Goal: Check status

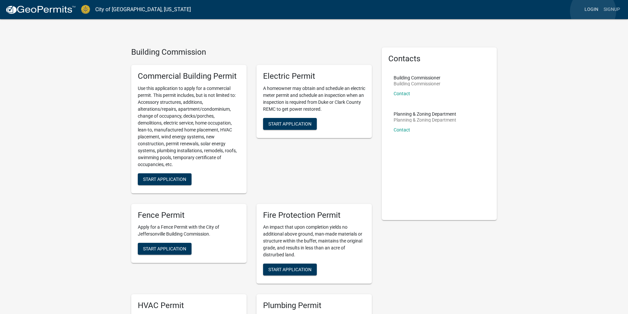
click at [593, 11] on link "Login" at bounding box center [591, 9] width 19 height 13
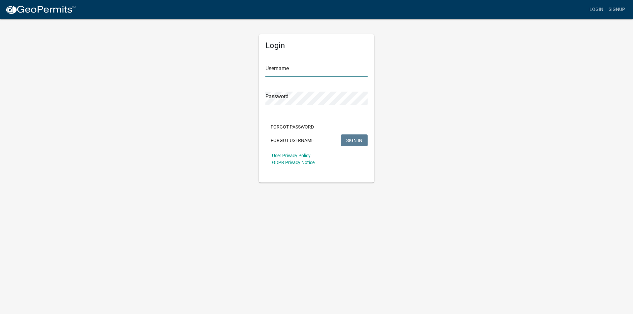
type input "Brotzge7252"
click at [348, 137] on button "SIGN IN" at bounding box center [354, 140] width 27 height 12
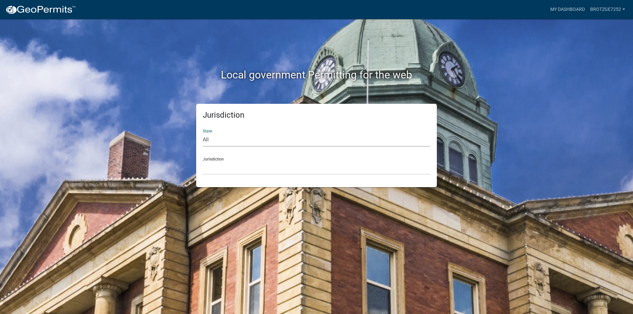
click at [219, 139] on select "All [US_STATE] [US_STATE] [US_STATE] [US_STATE] [US_STATE] [US_STATE] [US_STATE…" at bounding box center [316, 140] width 227 height 14
select select "[US_STATE]"
click at [203, 133] on select "All [US_STATE] [US_STATE] [US_STATE] [US_STATE] [US_STATE] [US_STATE] [US_STATE…" at bounding box center [316, 140] width 227 height 14
click at [220, 167] on select "City of [GEOGRAPHIC_DATA], [US_STATE] City of [GEOGRAPHIC_DATA], [US_STATE] Cit…" at bounding box center [316, 168] width 227 height 14
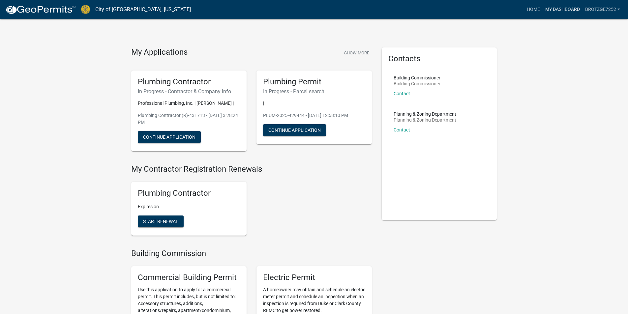
click at [559, 7] on link "My Dashboard" at bounding box center [562, 9] width 40 height 13
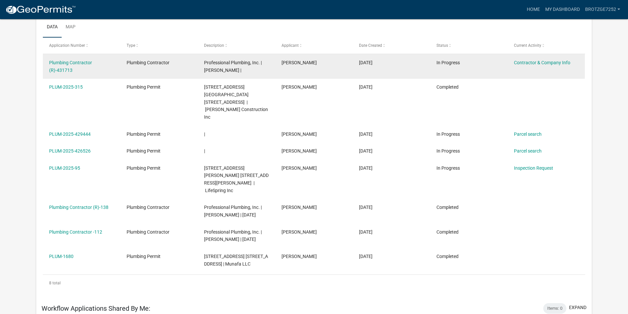
scroll to position [132, 0]
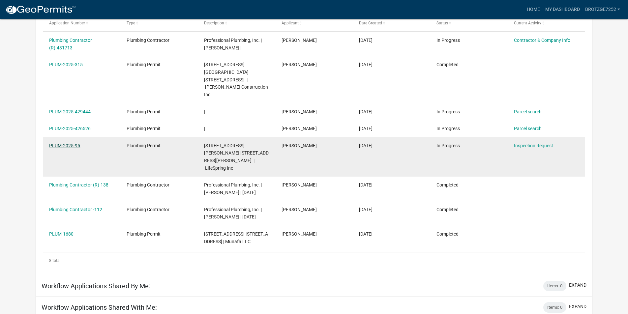
click at [55, 143] on link "PLUM-2025-95" at bounding box center [64, 145] width 31 height 5
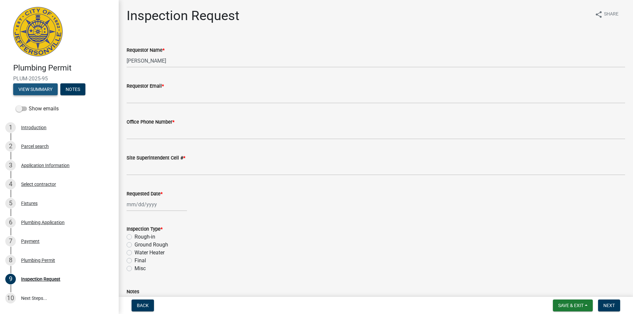
click at [39, 92] on button "View Summary" at bounding box center [35, 89] width 44 height 12
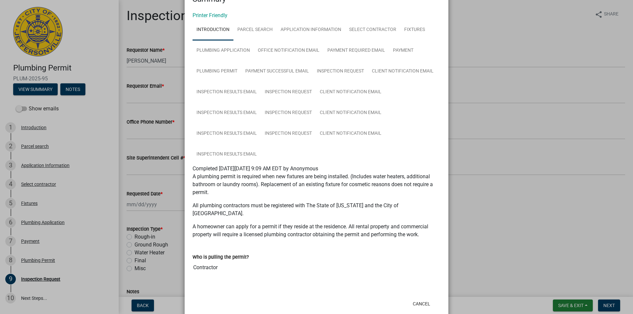
scroll to position [31, 0]
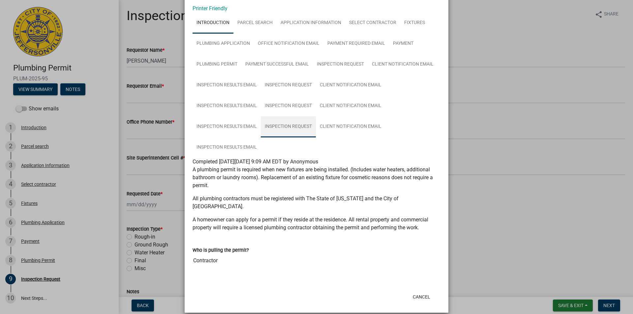
click at [299, 127] on link "Inspection Request" at bounding box center [288, 126] width 55 height 21
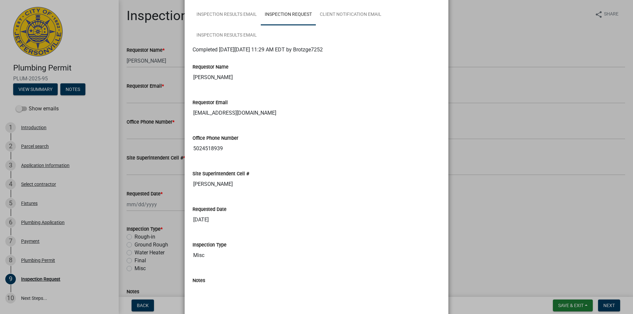
scroll to position [0, 0]
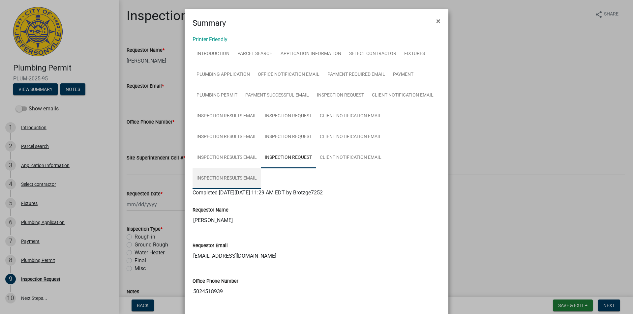
click at [241, 177] on link "Inspection Results Email" at bounding box center [226, 178] width 68 height 21
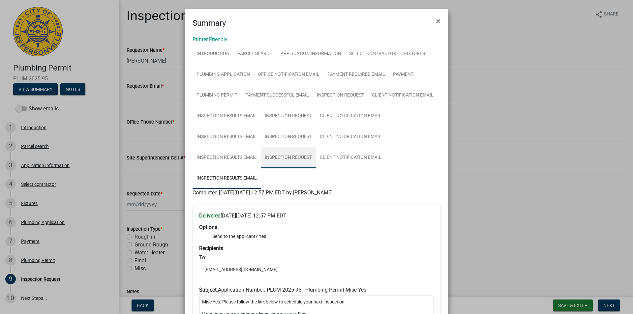
click at [276, 154] on link "Inspection Request" at bounding box center [288, 157] width 55 height 21
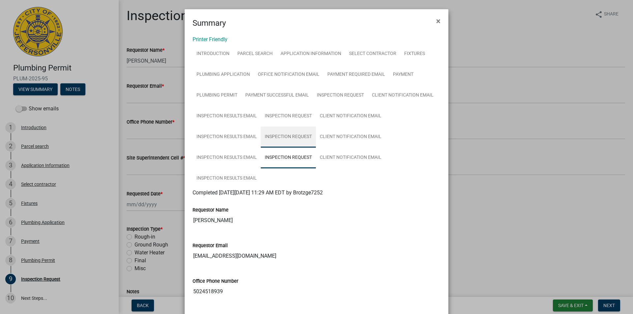
click at [291, 136] on link "Inspection Request" at bounding box center [288, 137] width 55 height 21
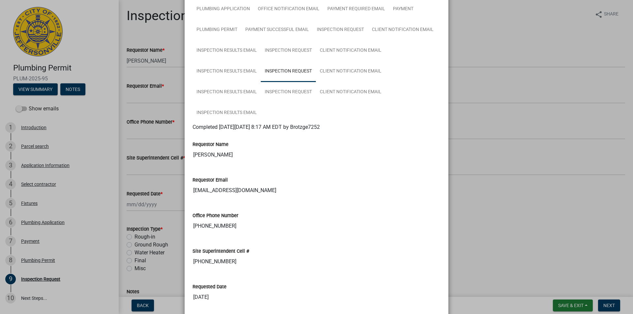
scroll to position [64, 0]
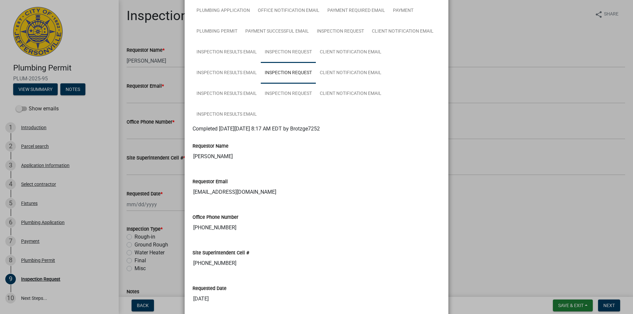
click at [289, 53] on link "Inspection Request" at bounding box center [288, 52] width 55 height 21
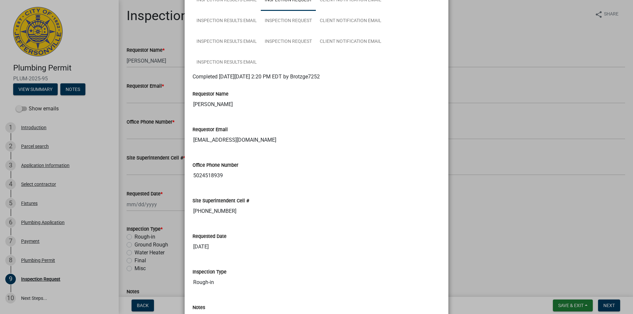
scroll to position [0, 0]
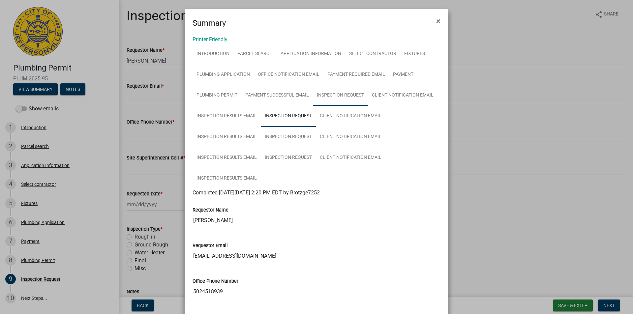
click at [349, 92] on link "Inspection Request" at bounding box center [340, 95] width 55 height 21
click at [299, 115] on link "Inspection Request" at bounding box center [288, 116] width 55 height 21
click at [290, 131] on link "Inspection Request" at bounding box center [288, 137] width 55 height 21
click at [280, 159] on link "Inspection Request" at bounding box center [288, 157] width 55 height 21
